Goal: Book appointment/travel/reservation

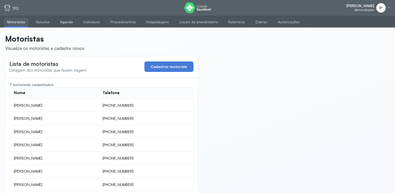
click at [68, 22] on link "Agenda" at bounding box center [66, 22] width 19 height 9
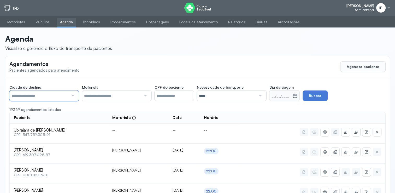
click at [58, 96] on input "text" at bounding box center [38, 95] width 59 height 10
click at [223, 93] on input "*****" at bounding box center [226, 95] width 59 height 10
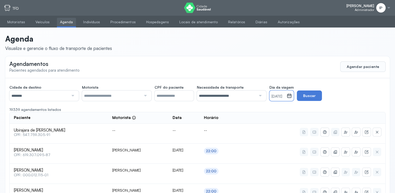
drag, startPoint x: 285, startPoint y: 99, endPoint x: 288, endPoint y: 96, distance: 4.6
click at [287, 96] on div "[DATE]" at bounding box center [277, 95] width 17 height 10
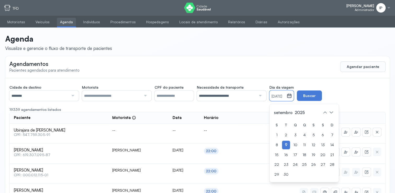
click at [284, 96] on small "[DATE]" at bounding box center [277, 96] width 13 height 5
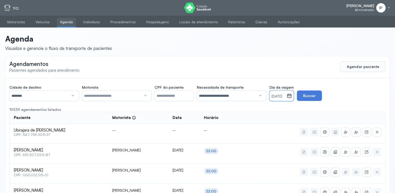
click at [287, 90] on div "[DATE]" at bounding box center [277, 95] width 17 height 10
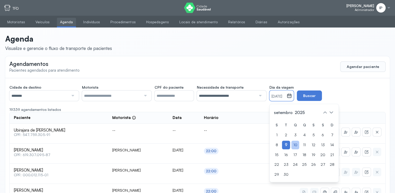
click at [299, 144] on div "10" at bounding box center [295, 144] width 8 height 9
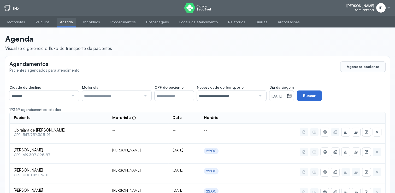
click at [319, 96] on button "Buscar" at bounding box center [309, 95] width 25 height 10
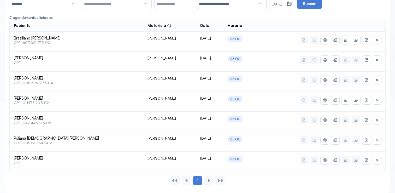
scroll to position [97, 0]
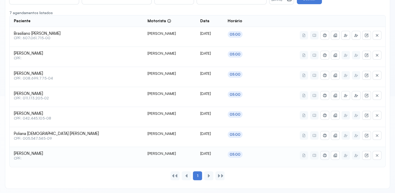
click at [324, 156] on icon at bounding box center [325, 154] width 2 height 3
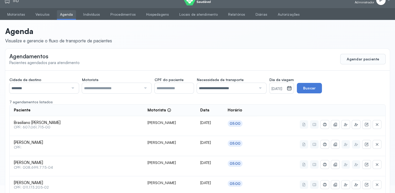
scroll to position [0, 0]
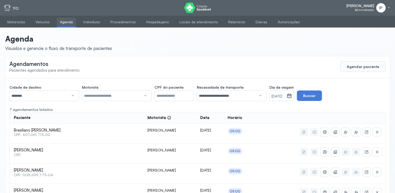
click at [388, 8] on div at bounding box center [389, 8] width 4 height 4
click at [356, 36] on div "Sair" at bounding box center [360, 37] width 24 height 4
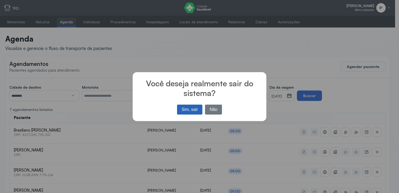
click at [193, 109] on button "Sim, sair" at bounding box center [189, 109] width 25 height 10
